Goal: Find specific page/section: Find specific page/section

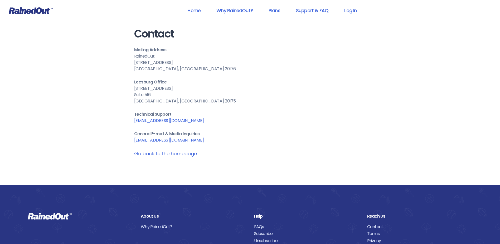
click at [161, 141] on link "[EMAIL_ADDRESS][DOMAIN_NAME]" at bounding box center [169, 140] width 70 height 6
click at [349, 12] on link "Log In" at bounding box center [350, 10] width 26 height 12
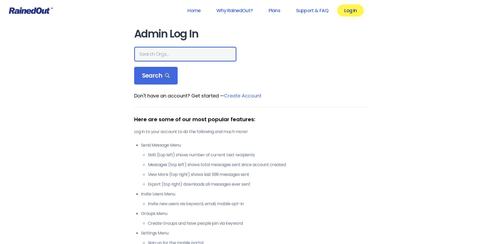
click at [155, 54] on input "text" at bounding box center [185, 54] width 102 height 15
type input "frisco soccer"
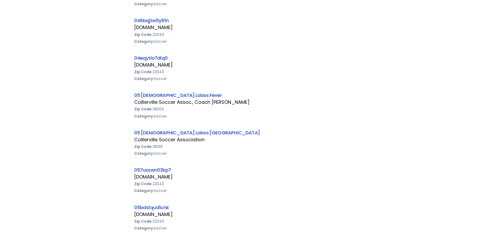
scroll to position [738, 0]
